Goal: Navigation & Orientation: Find specific page/section

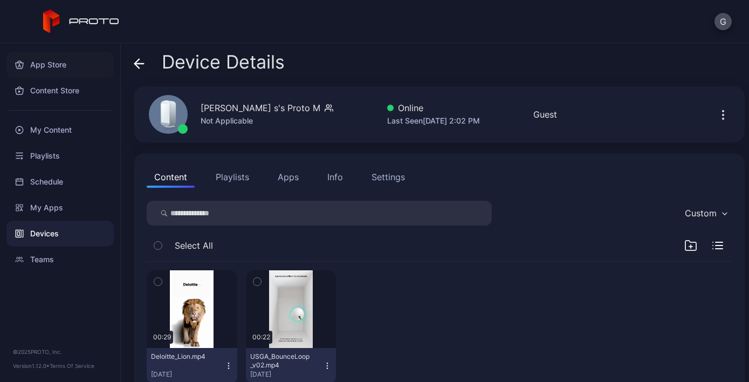
click at [56, 61] on div "App Store" at bounding box center [59, 65] width 107 height 26
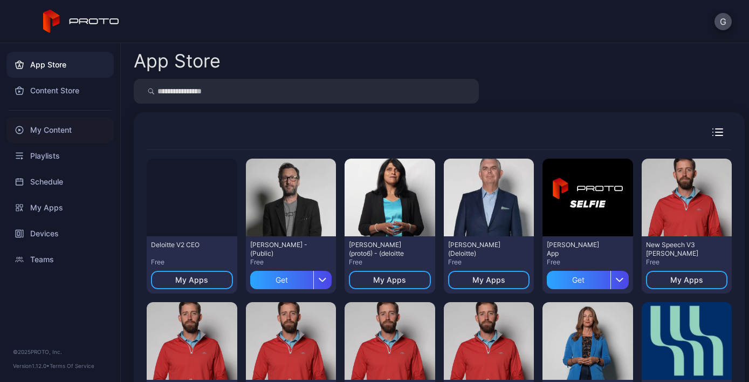
click at [63, 128] on div "My Content" at bounding box center [59, 130] width 107 height 26
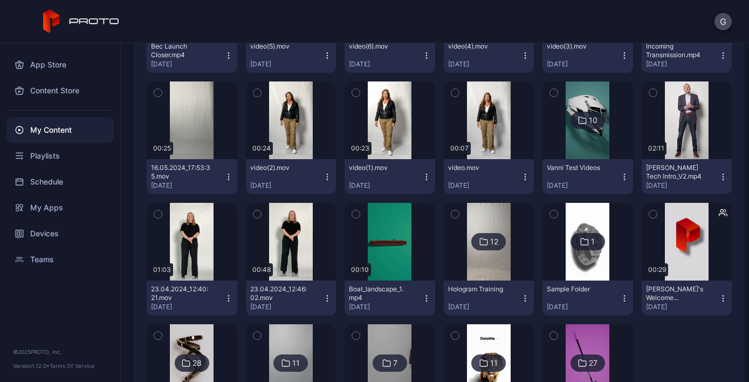
scroll to position [1411, 0]
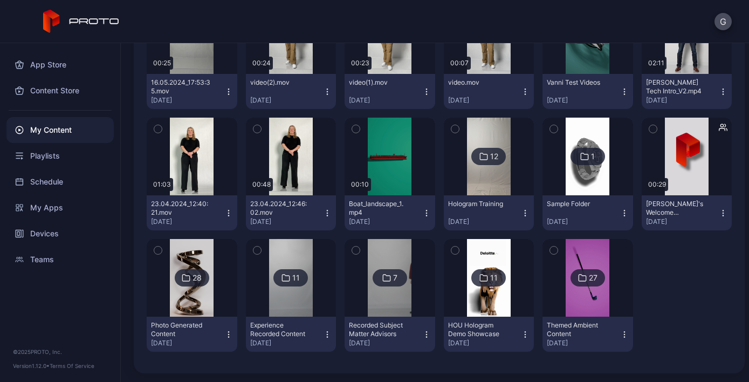
click at [595, 279] on img at bounding box center [587, 278] width 44 height 78
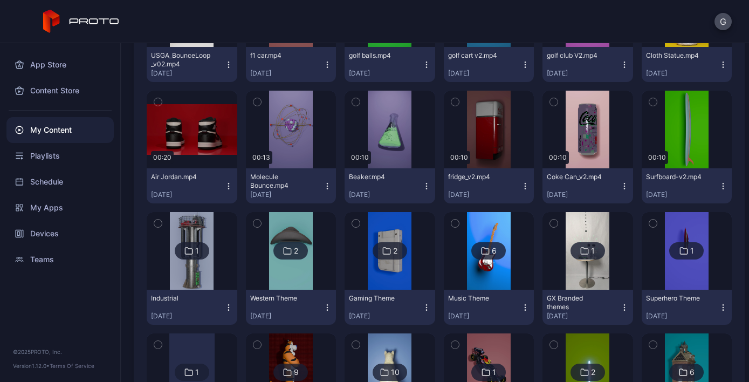
scroll to position [415, 0]
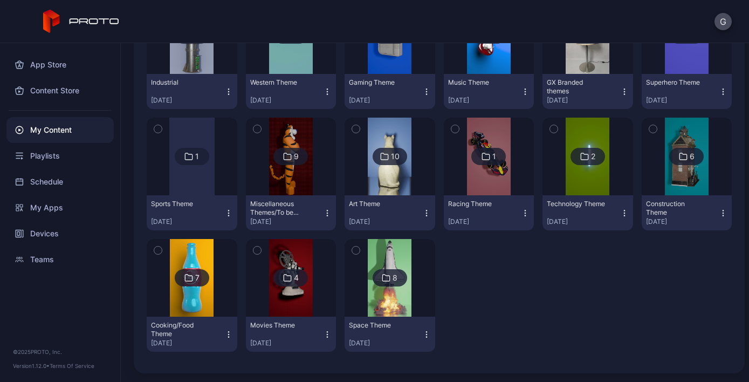
click at [679, 156] on icon at bounding box center [683, 156] width 9 height 13
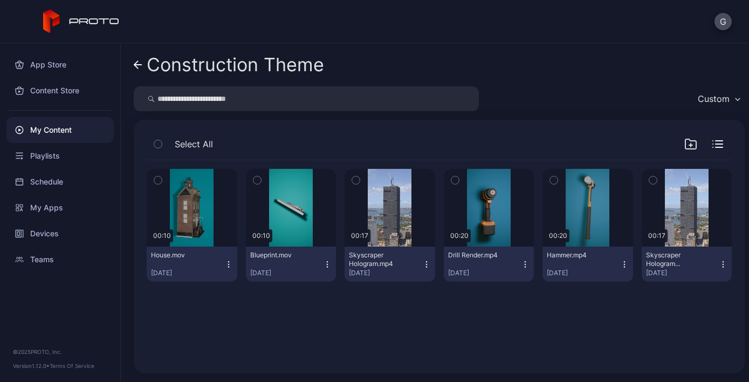
click at [135, 62] on icon at bounding box center [138, 64] width 9 height 9
